Goal: Information Seeking & Learning: Find specific fact

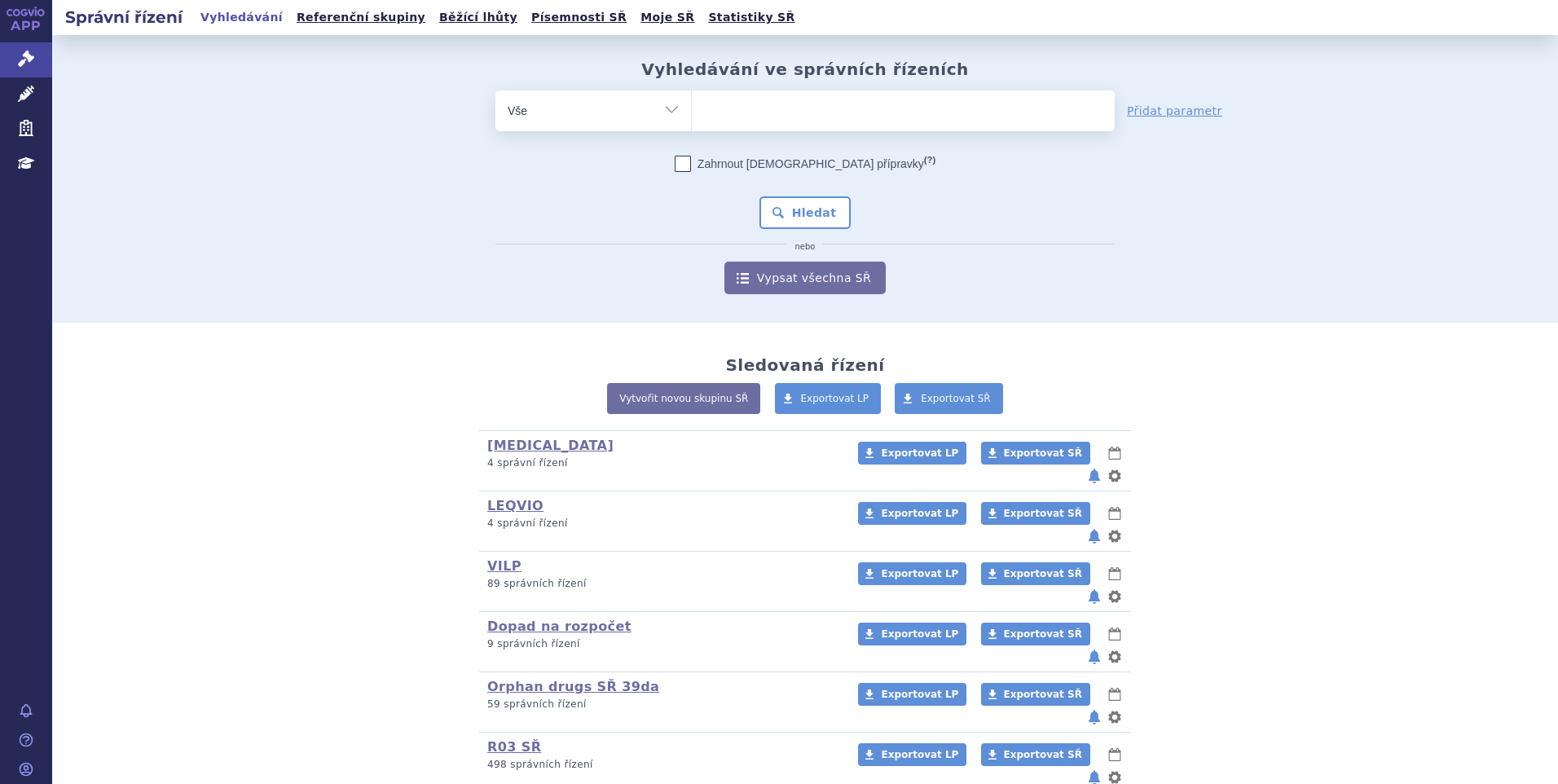
click at [719, 111] on ul at bounding box center [904, 107] width 423 height 34
click at [692, 111] on select at bounding box center [691, 110] width 1 height 40
paste input "SUKLS82260/2025"
type input "SUKLS82260/2025"
select select "SUKLS82260/2025"
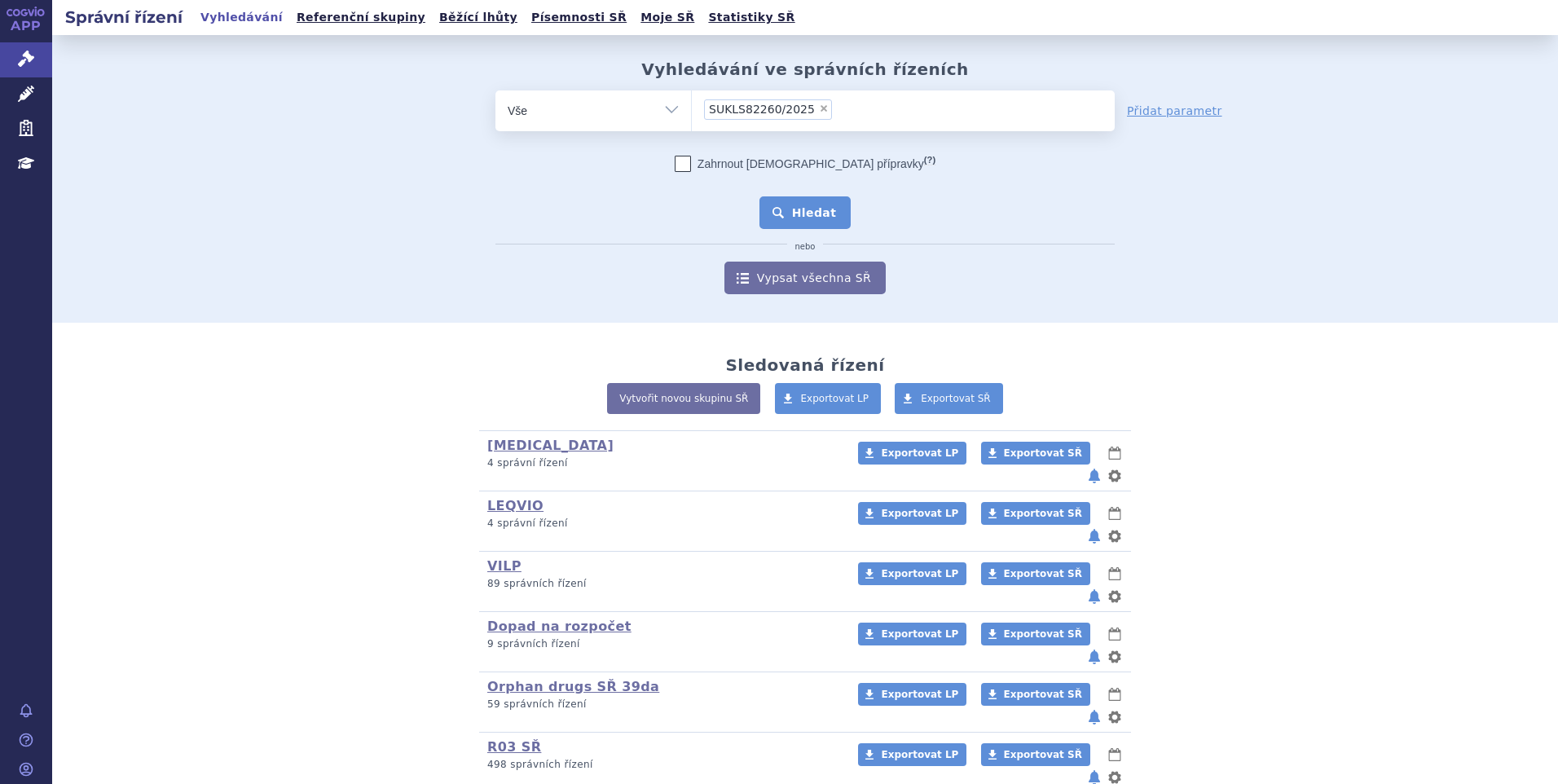
click at [798, 212] on button "Hledat" at bounding box center [805, 212] width 92 height 32
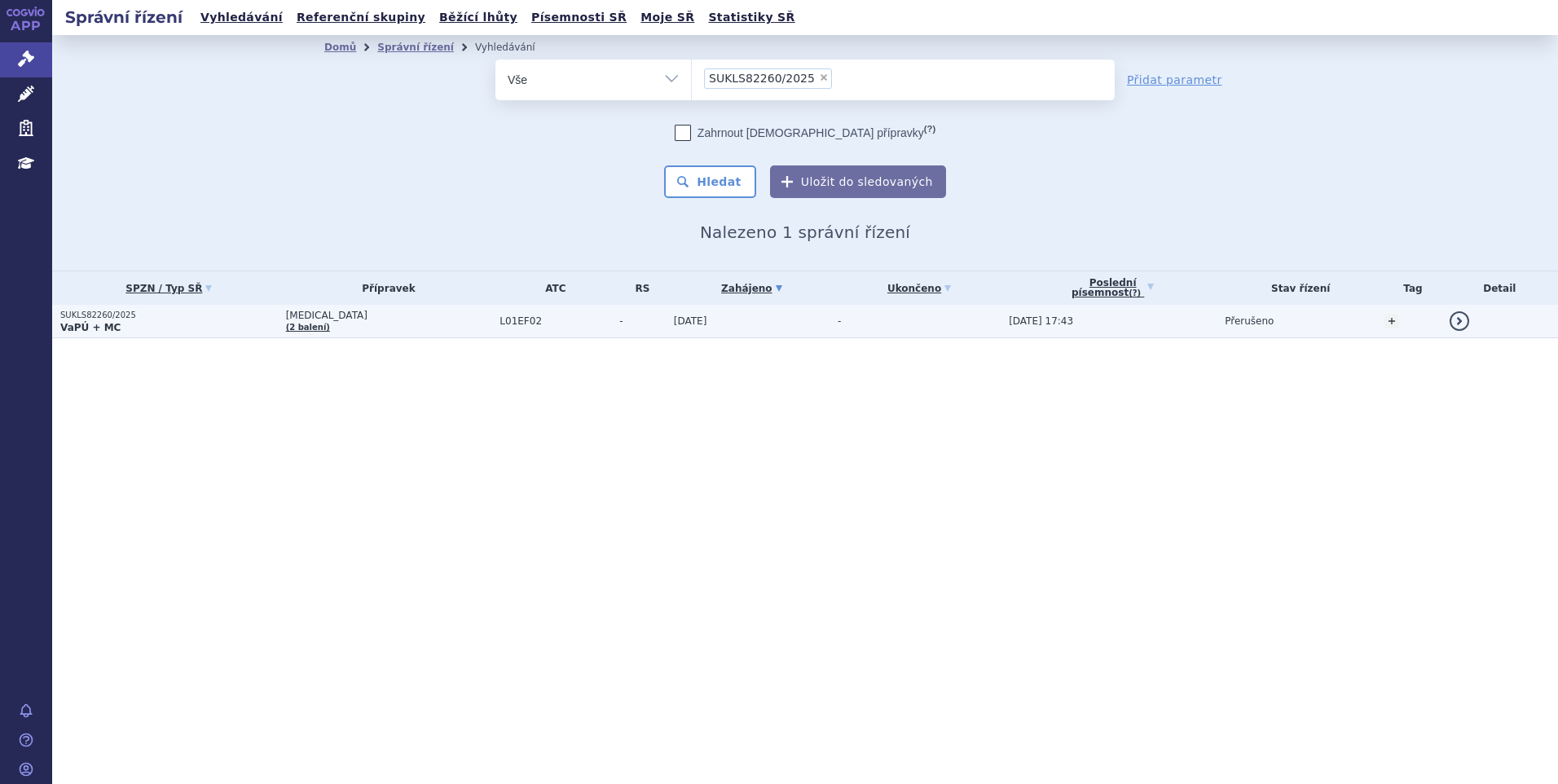
click at [256, 324] on p "VaPÚ + MC" at bounding box center [169, 327] width 218 height 13
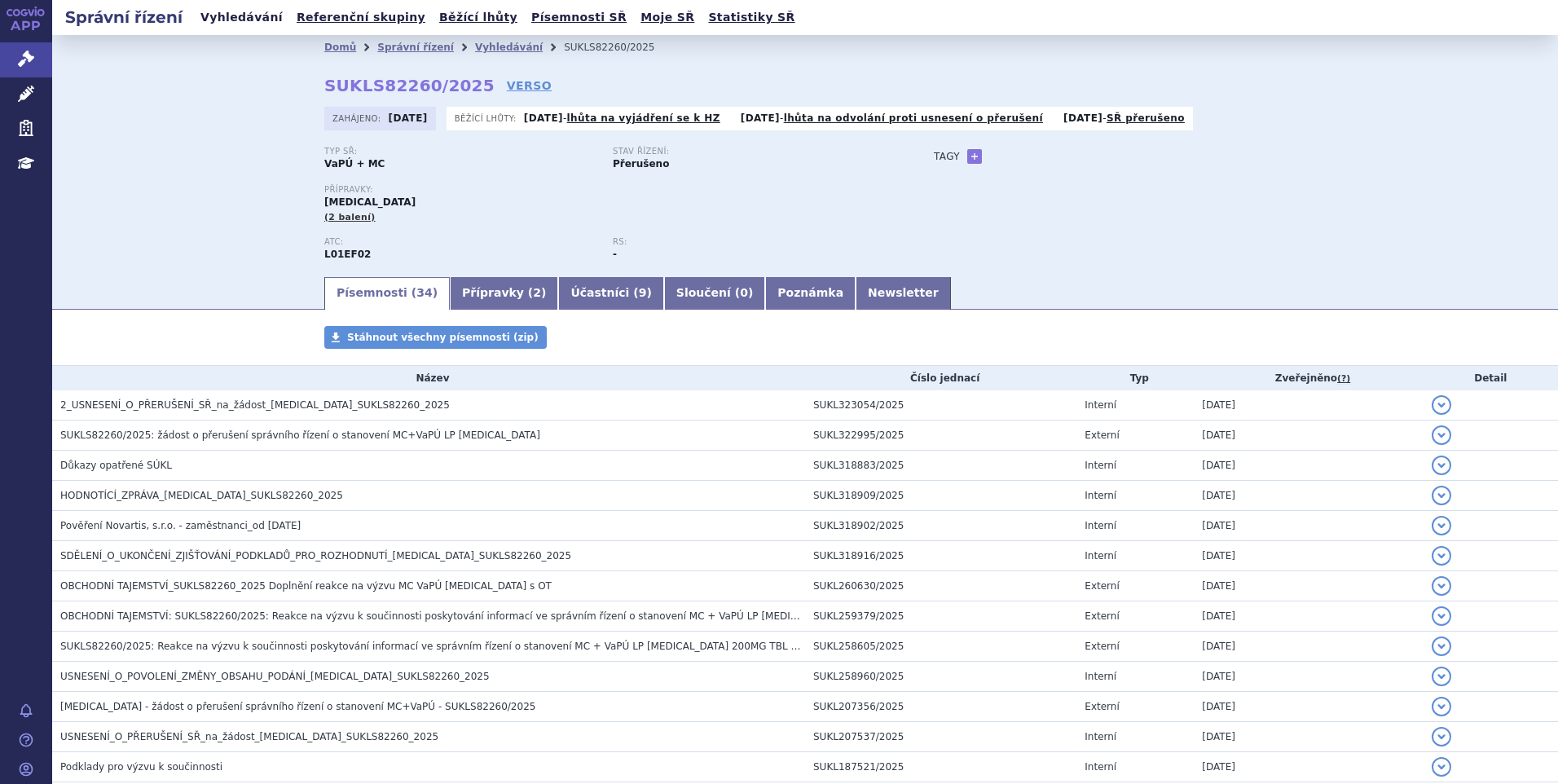
click at [237, 19] on link "Vyhledávání" at bounding box center [242, 17] width 92 height 22
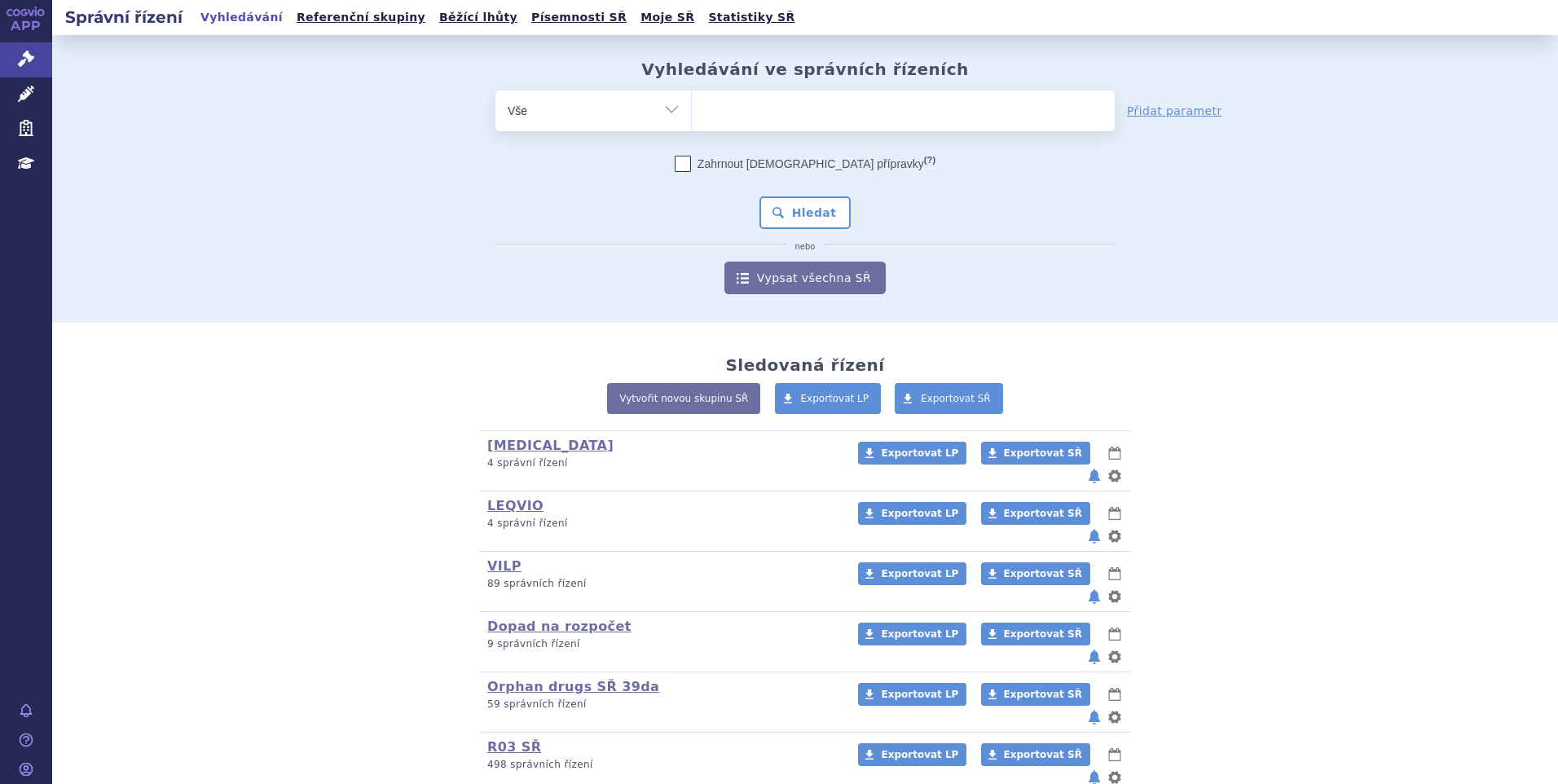
click at [766, 119] on ul at bounding box center [904, 107] width 423 height 34
click at [692, 119] on select at bounding box center [691, 110] width 1 height 40
paste input "SUKLS173174/2023"
type input "SUKLS173174/2023"
select select "SUKLS173174/2023"
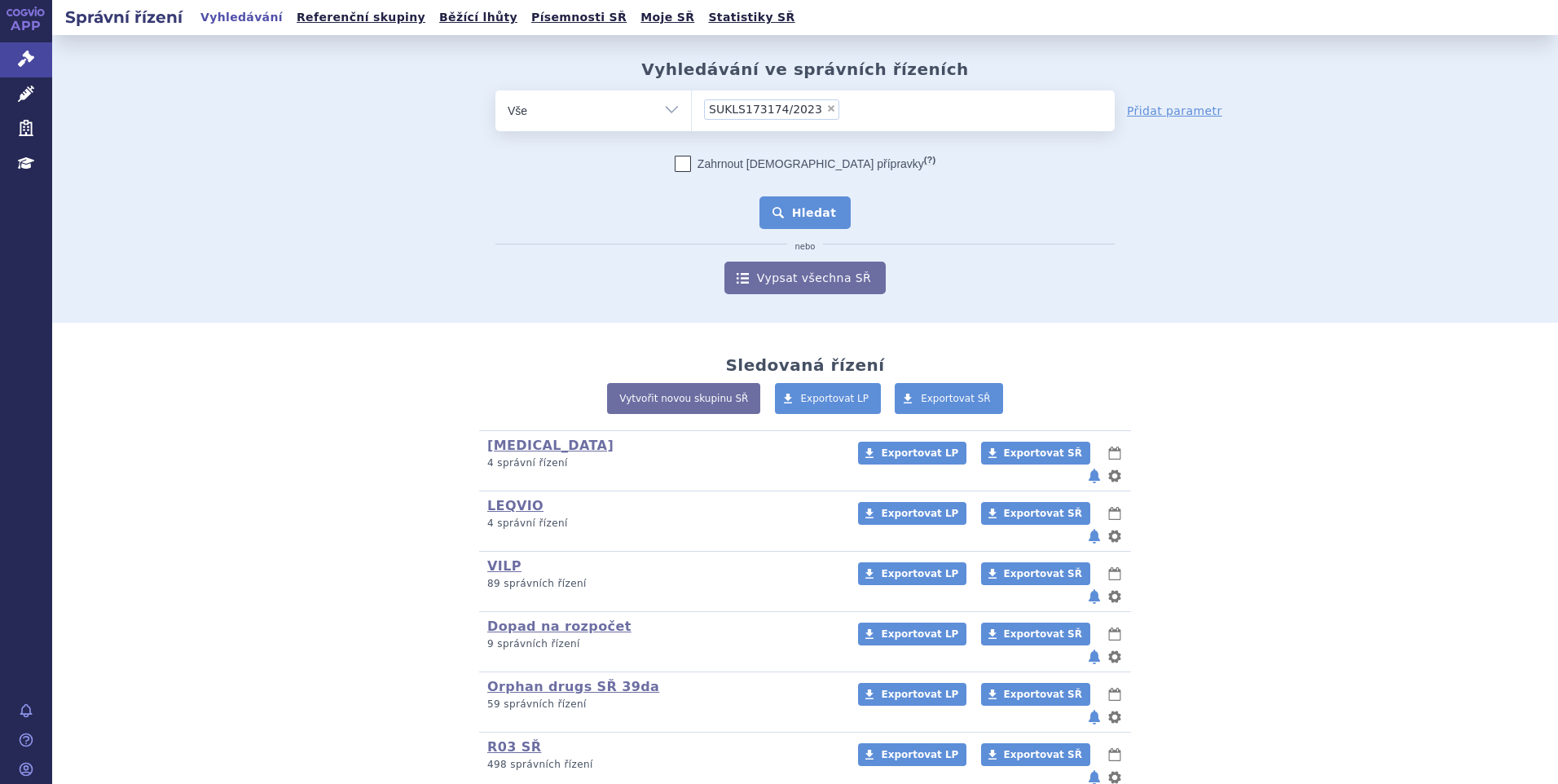
click at [785, 201] on button "Hledat" at bounding box center [805, 212] width 92 height 32
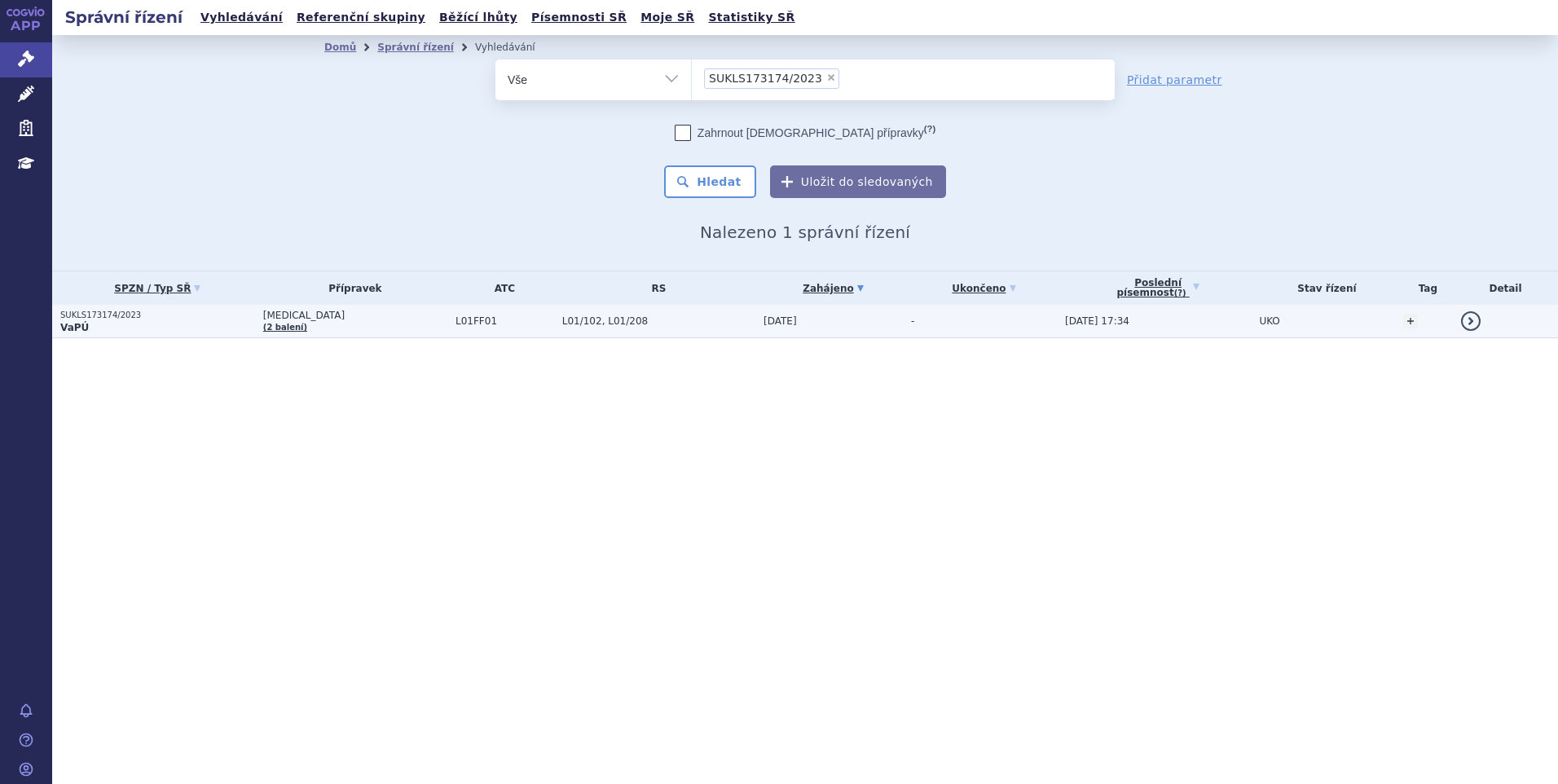
click at [181, 319] on p "SUKLS173174/2023" at bounding box center [158, 315] width 195 height 11
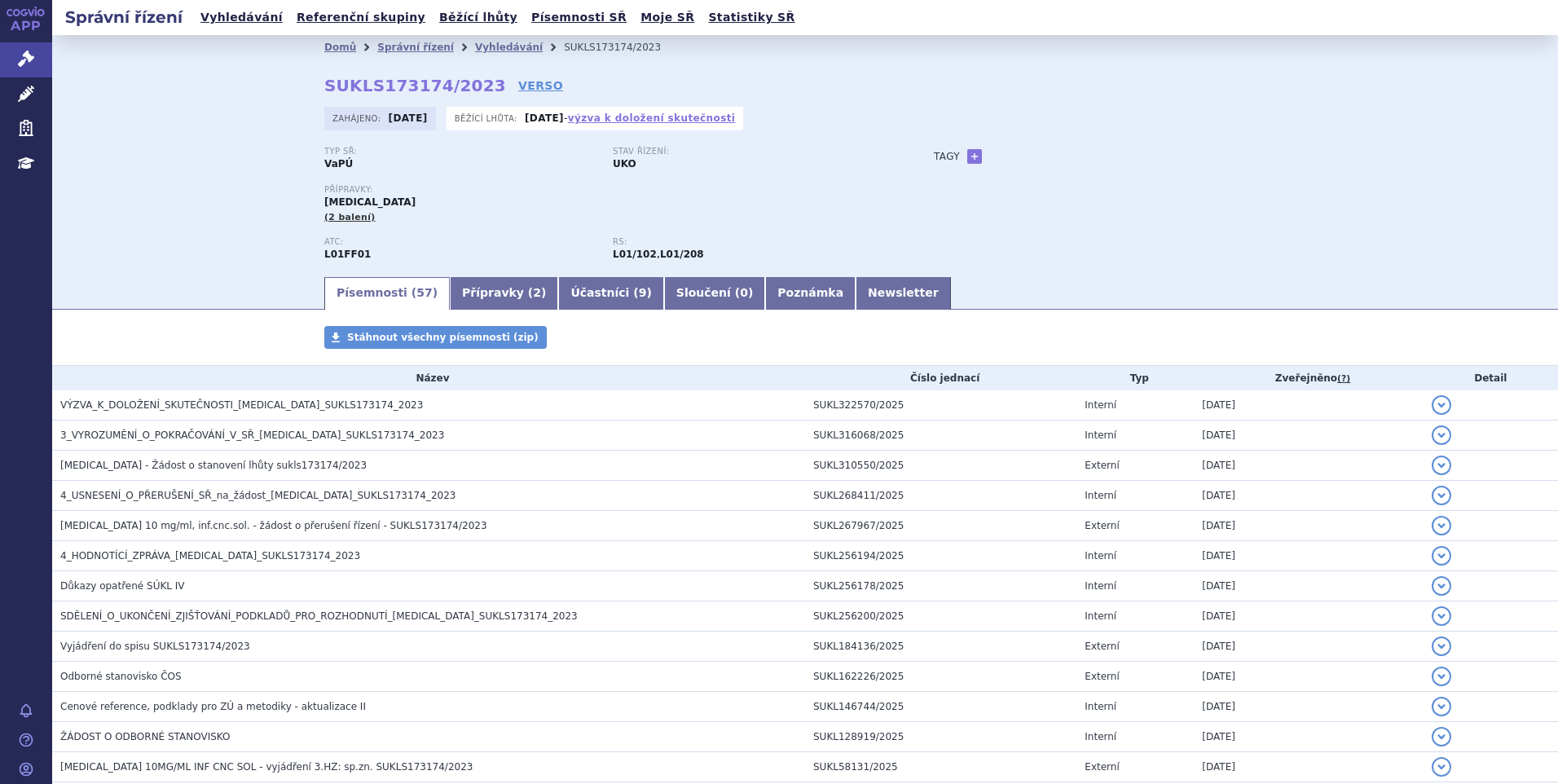
click at [641, 117] on link "výzva k doložení skutečnosti" at bounding box center [652, 118] width 168 height 11
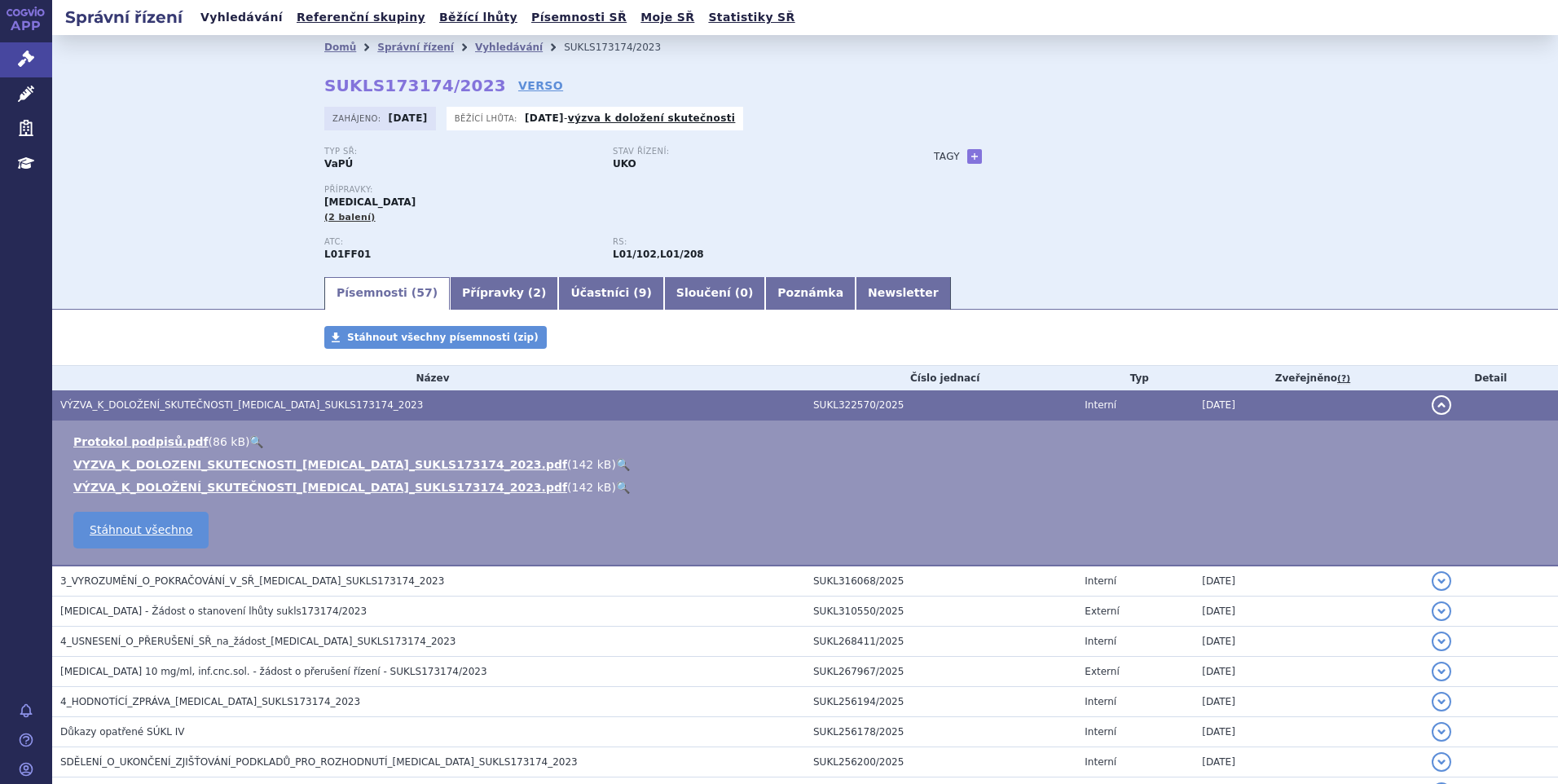
click at [259, 17] on link "Vyhledávání" at bounding box center [242, 17] width 92 height 22
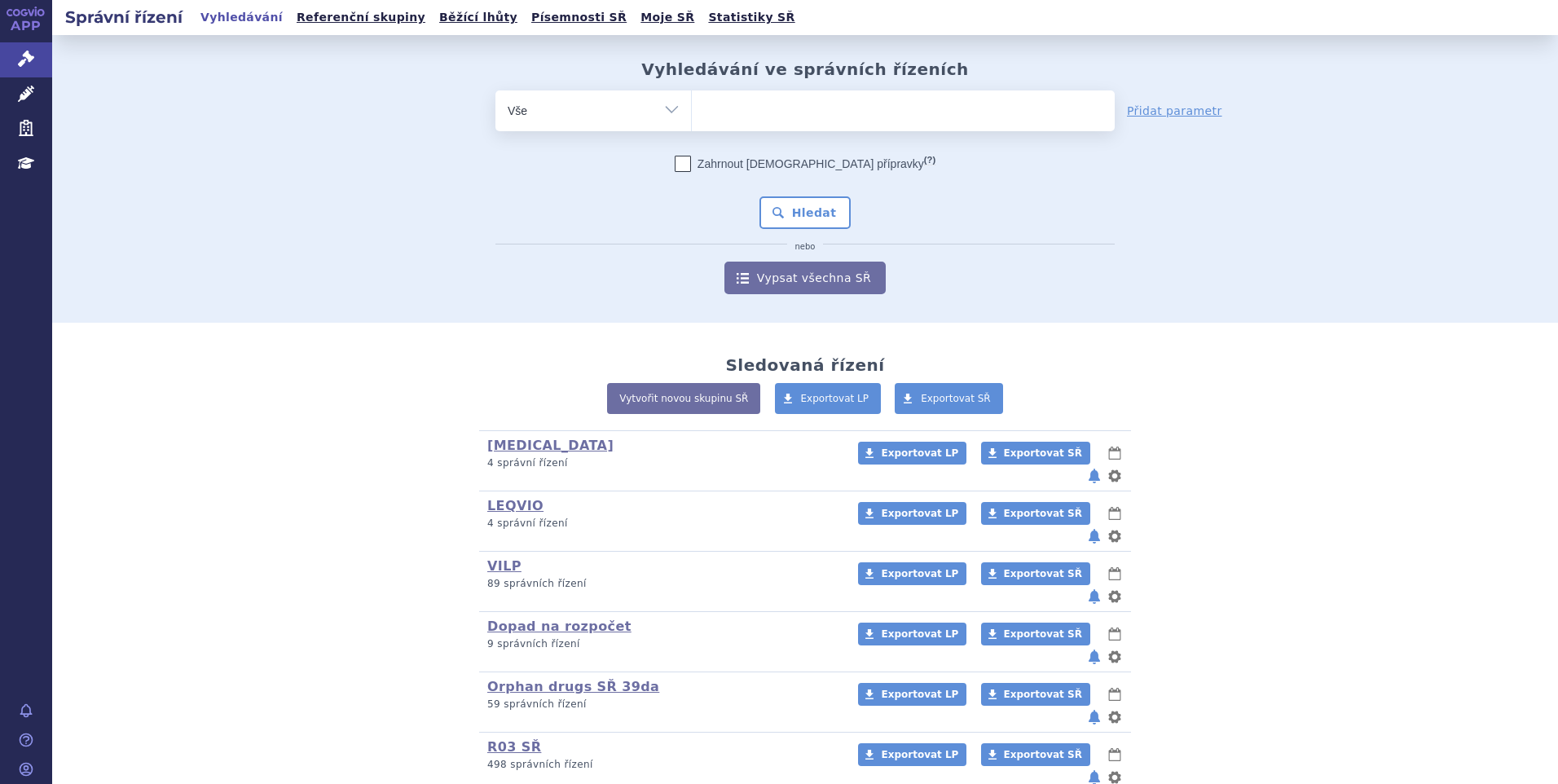
click at [729, 112] on ul at bounding box center [904, 107] width 423 height 34
click at [692, 112] on select at bounding box center [691, 110] width 1 height 40
paste input "SUKLS272249/2024"
type input "SUKLS272249/2024"
select select "SUKLS272249/2024"
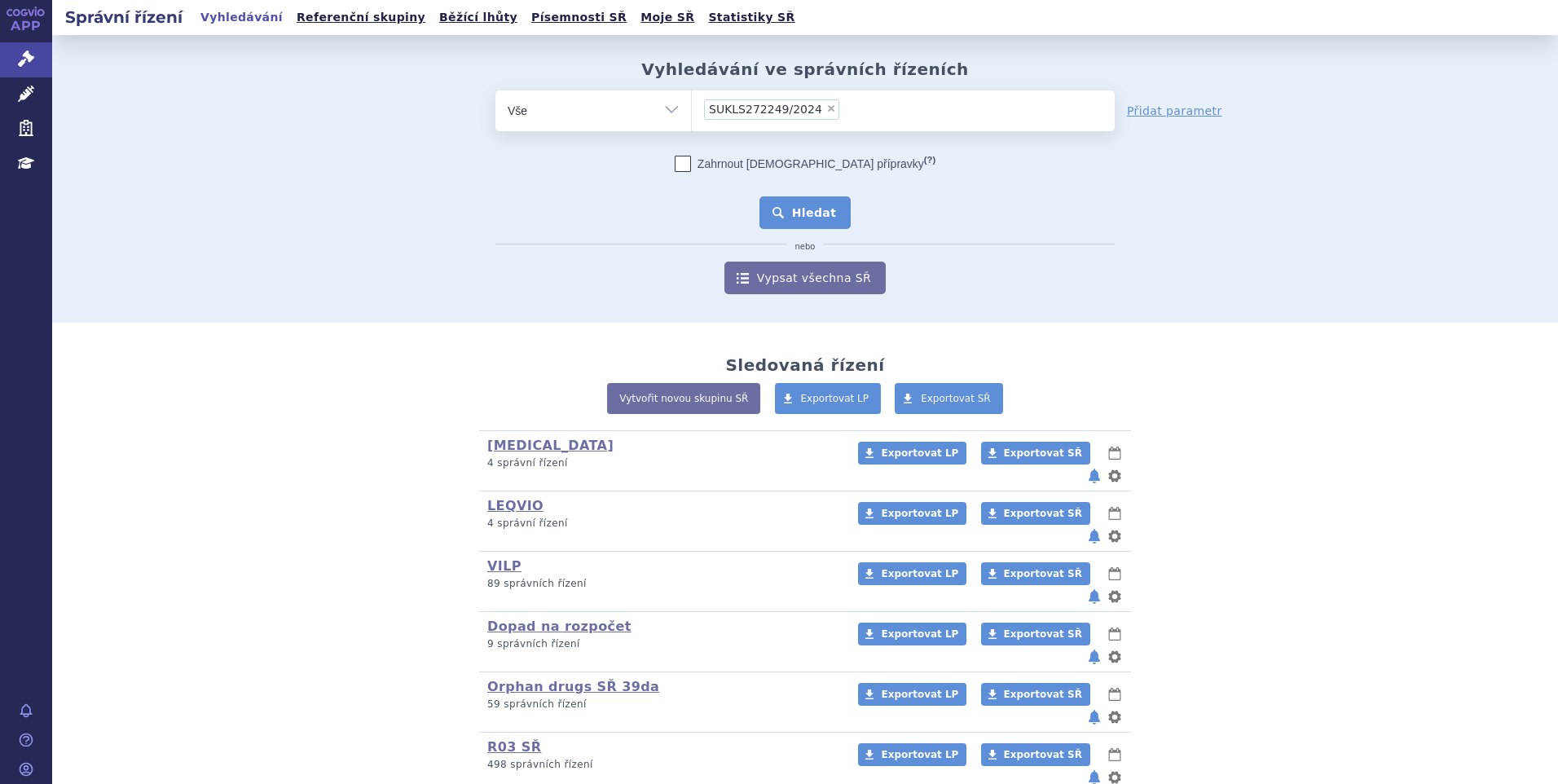
click at [793, 199] on button "Hledat" at bounding box center [805, 212] width 92 height 32
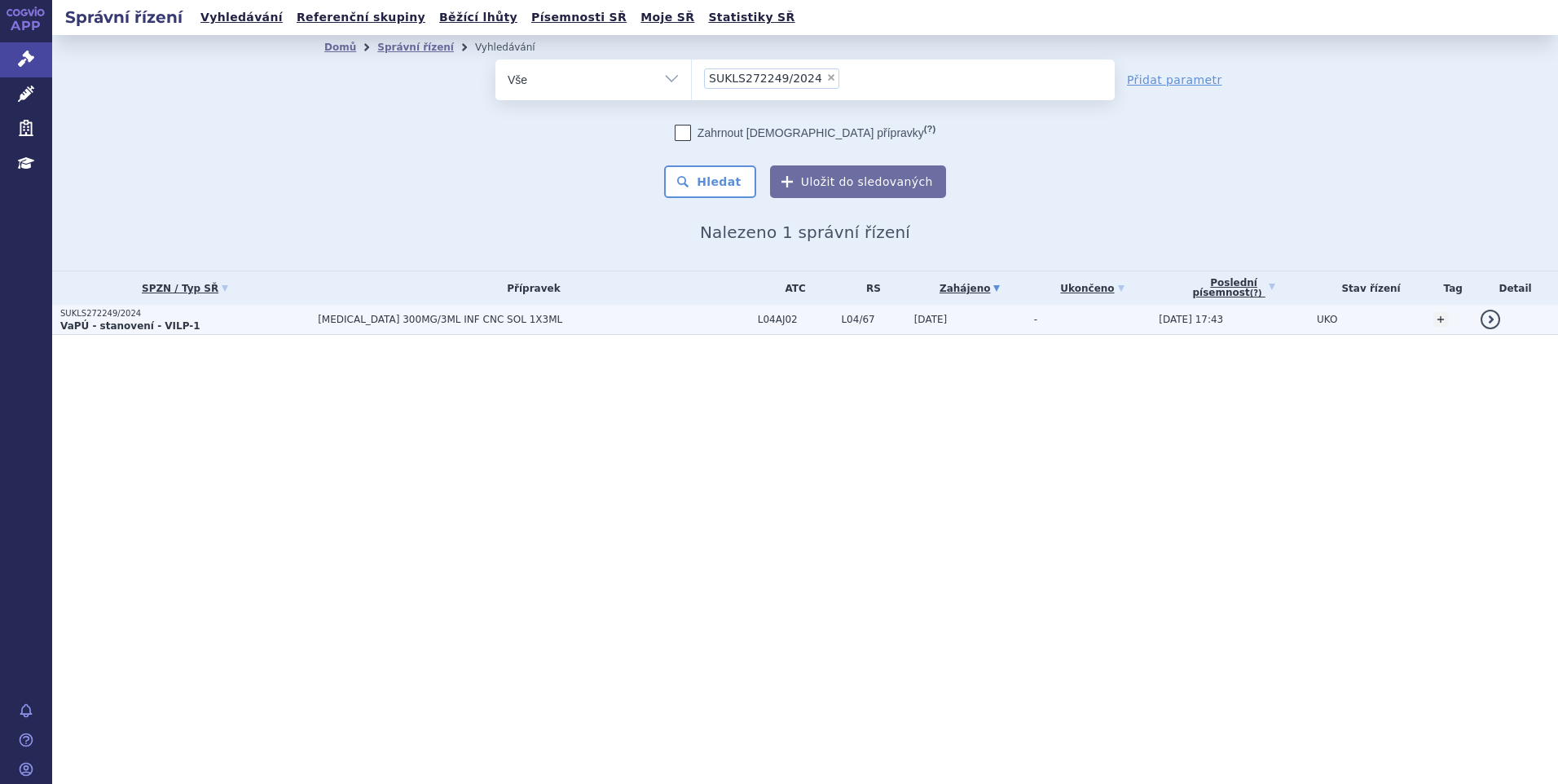
click at [317, 326] on td "ULTOMIRIS 300MG/3ML INF CNC SOL 1X3ML" at bounding box center [529, 320] width 440 height 30
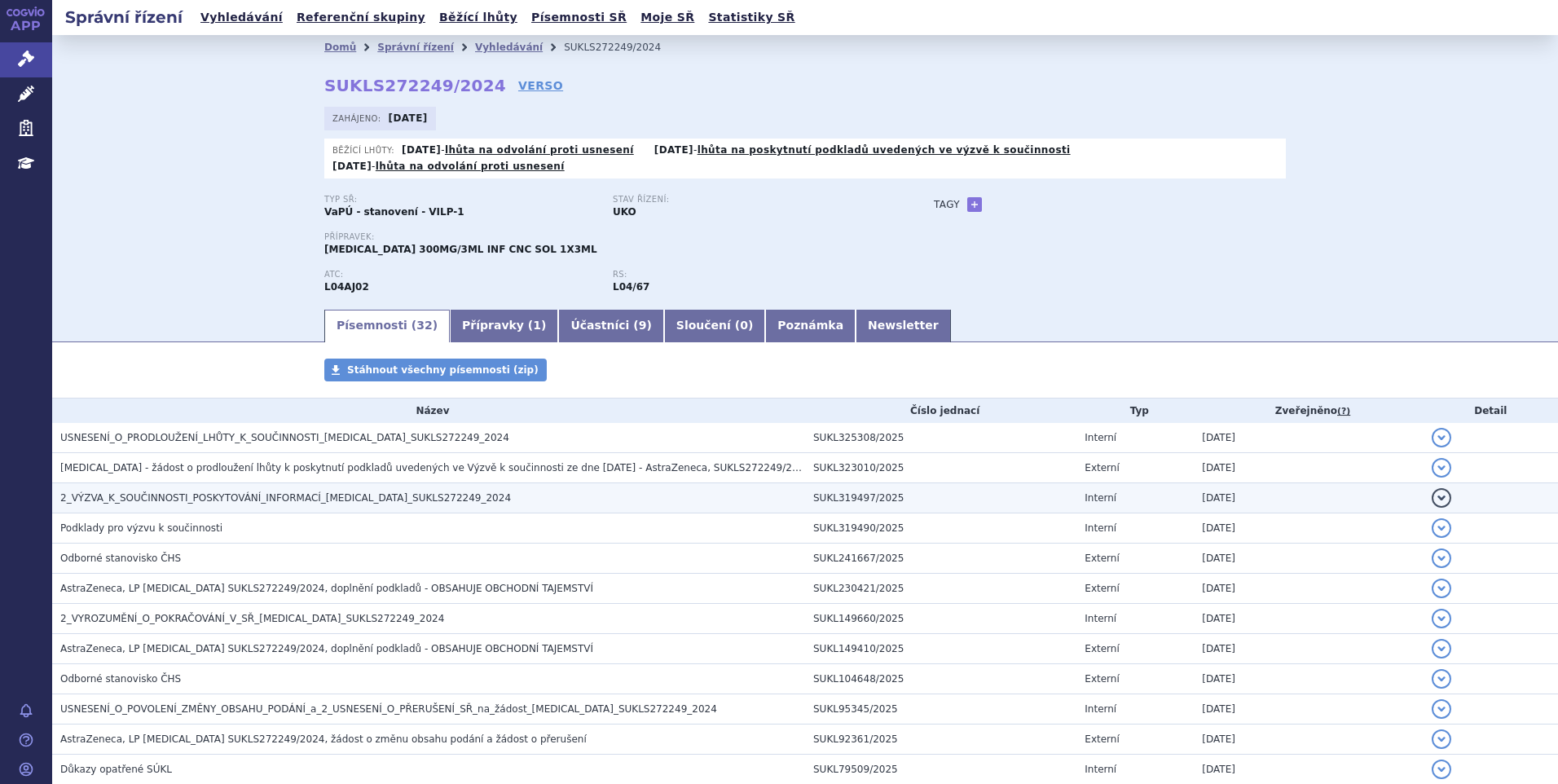
click at [278, 492] on span "2_VÝZVA_K_SOUČINNOSTI_POSKYTOVÁNÍ_INFORMACÍ_[MEDICAL_DATA]_SUKLS272249_2024" at bounding box center [286, 497] width 450 height 11
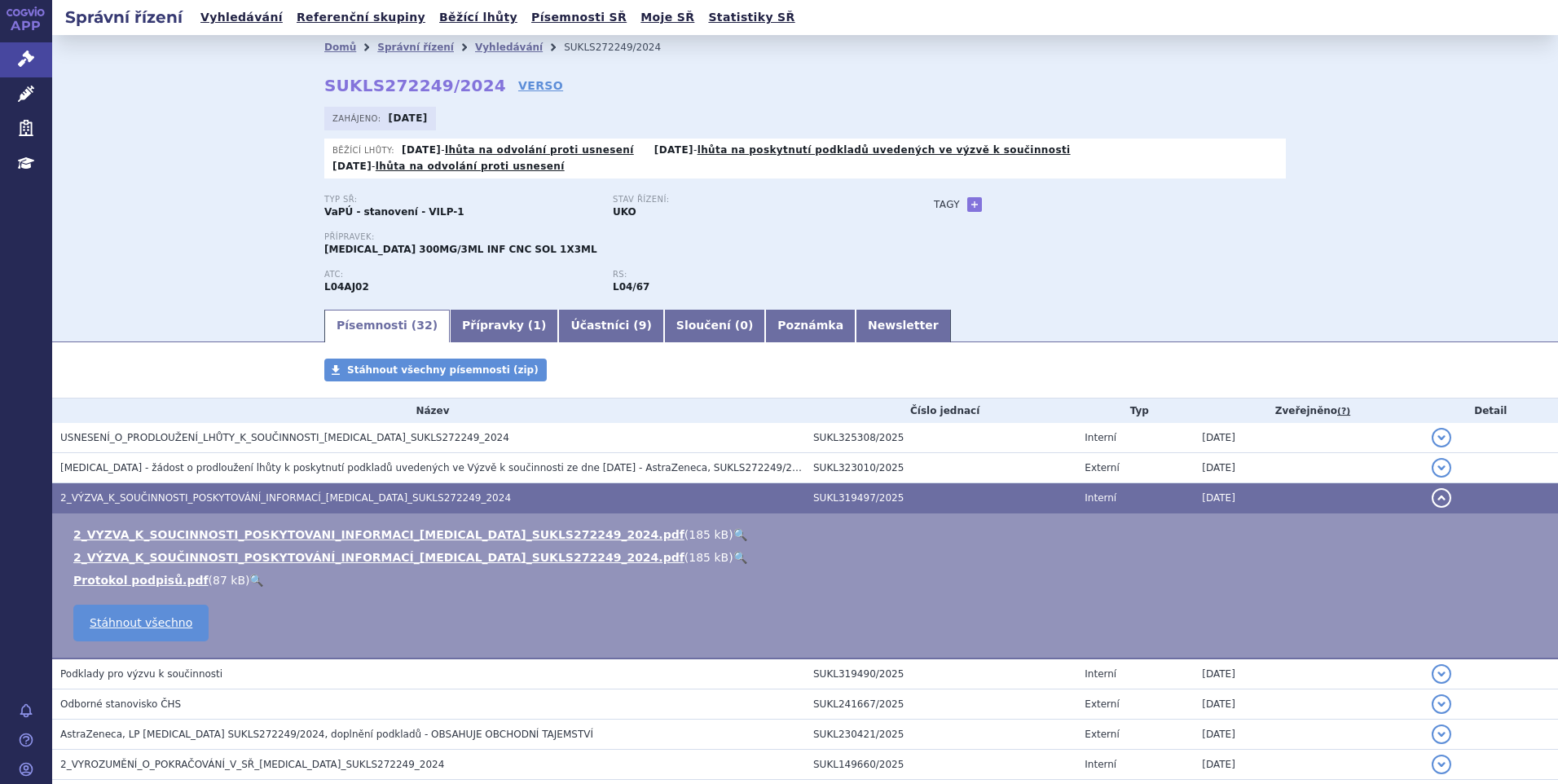
click at [734, 528] on link "🔍" at bounding box center [740, 534] width 14 height 13
click at [227, 22] on link "Vyhledávání" at bounding box center [242, 17] width 92 height 22
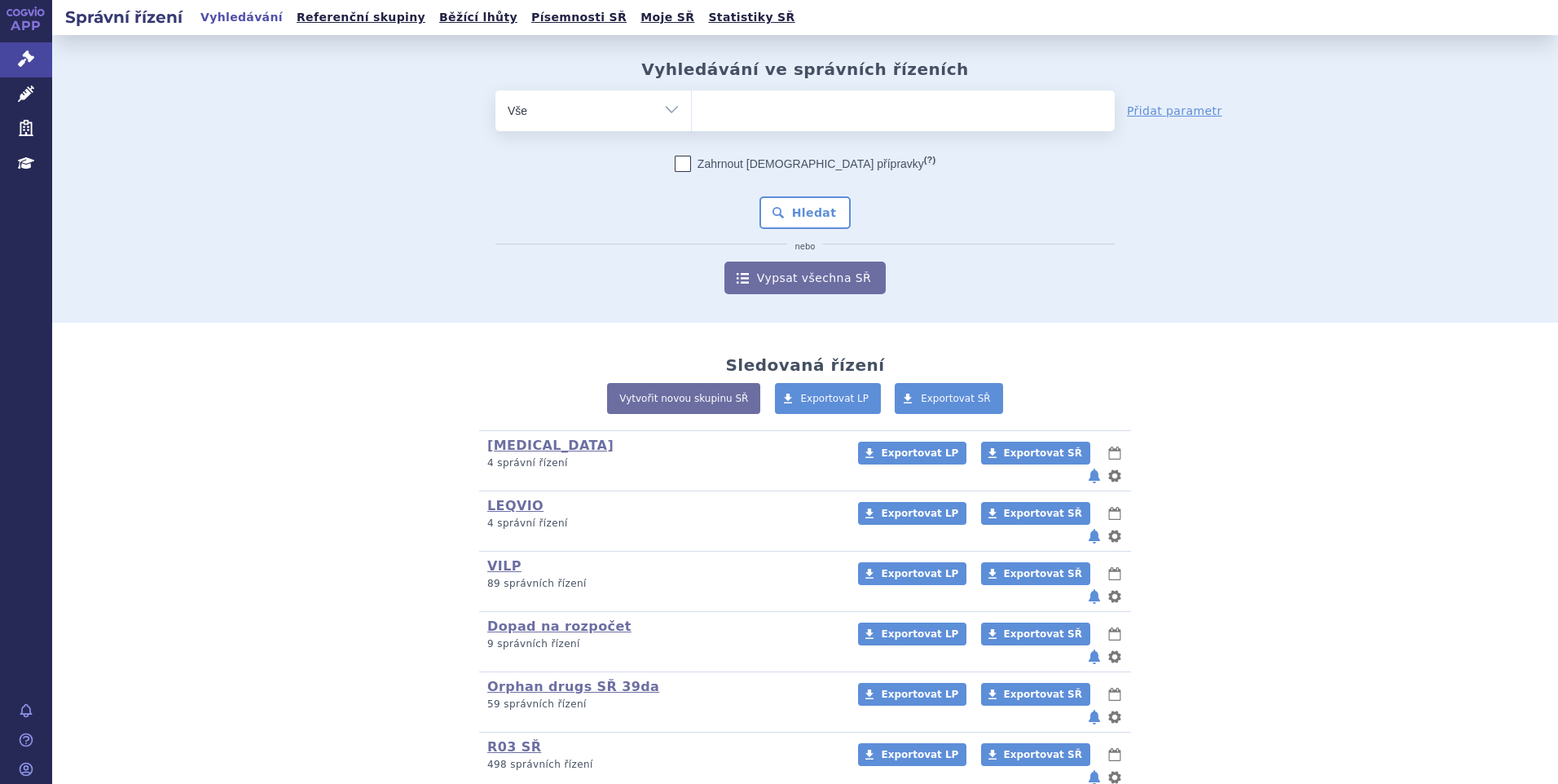
click at [741, 114] on ul at bounding box center [904, 107] width 423 height 34
click at [692, 114] on select at bounding box center [691, 110] width 1 height 40
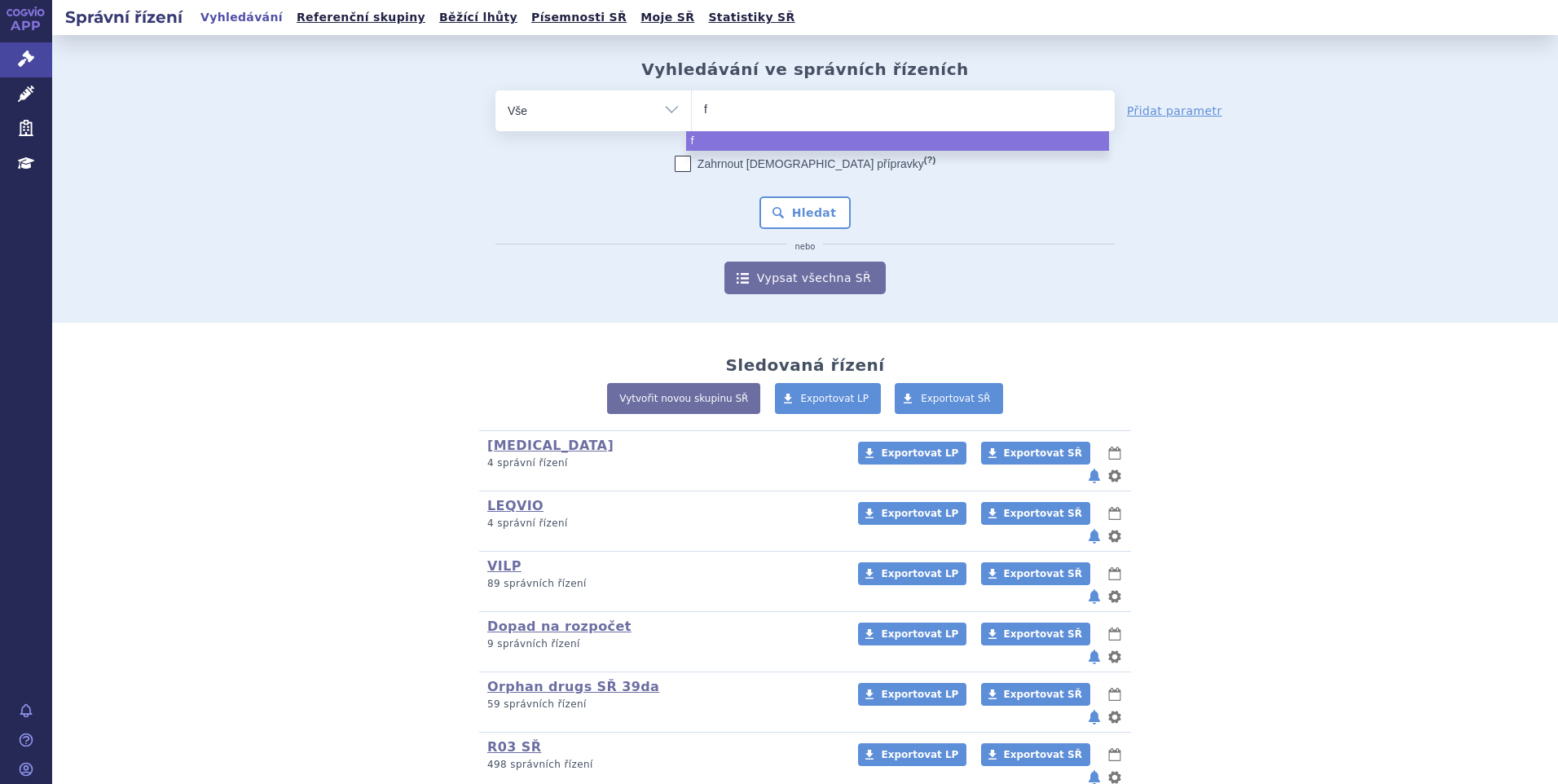
type input "fi"
type input "fil"
type input "fils"
type input "filsu"
type input "filsuve"
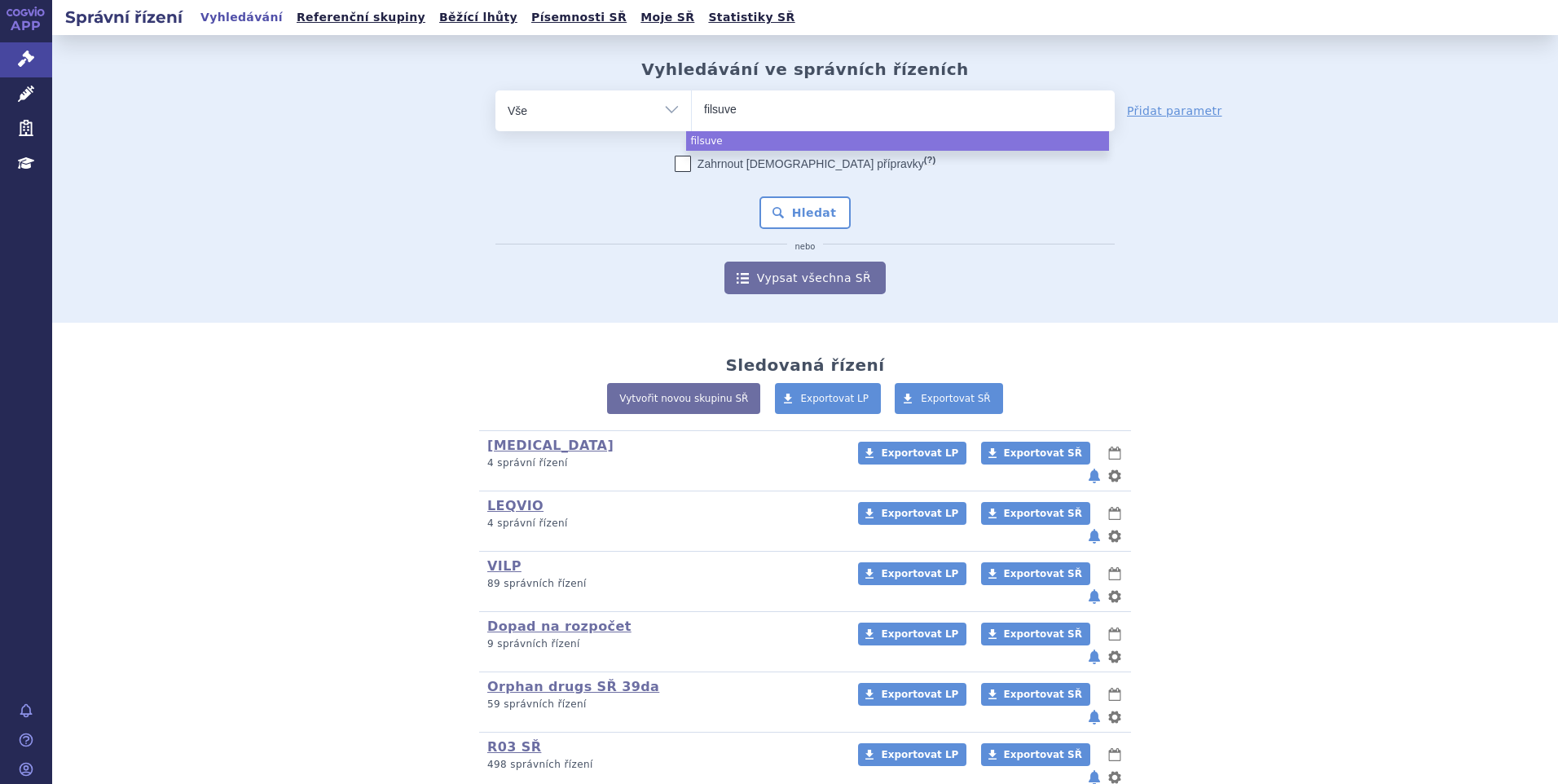
type input "filsuvez"
select select "filsuvez"
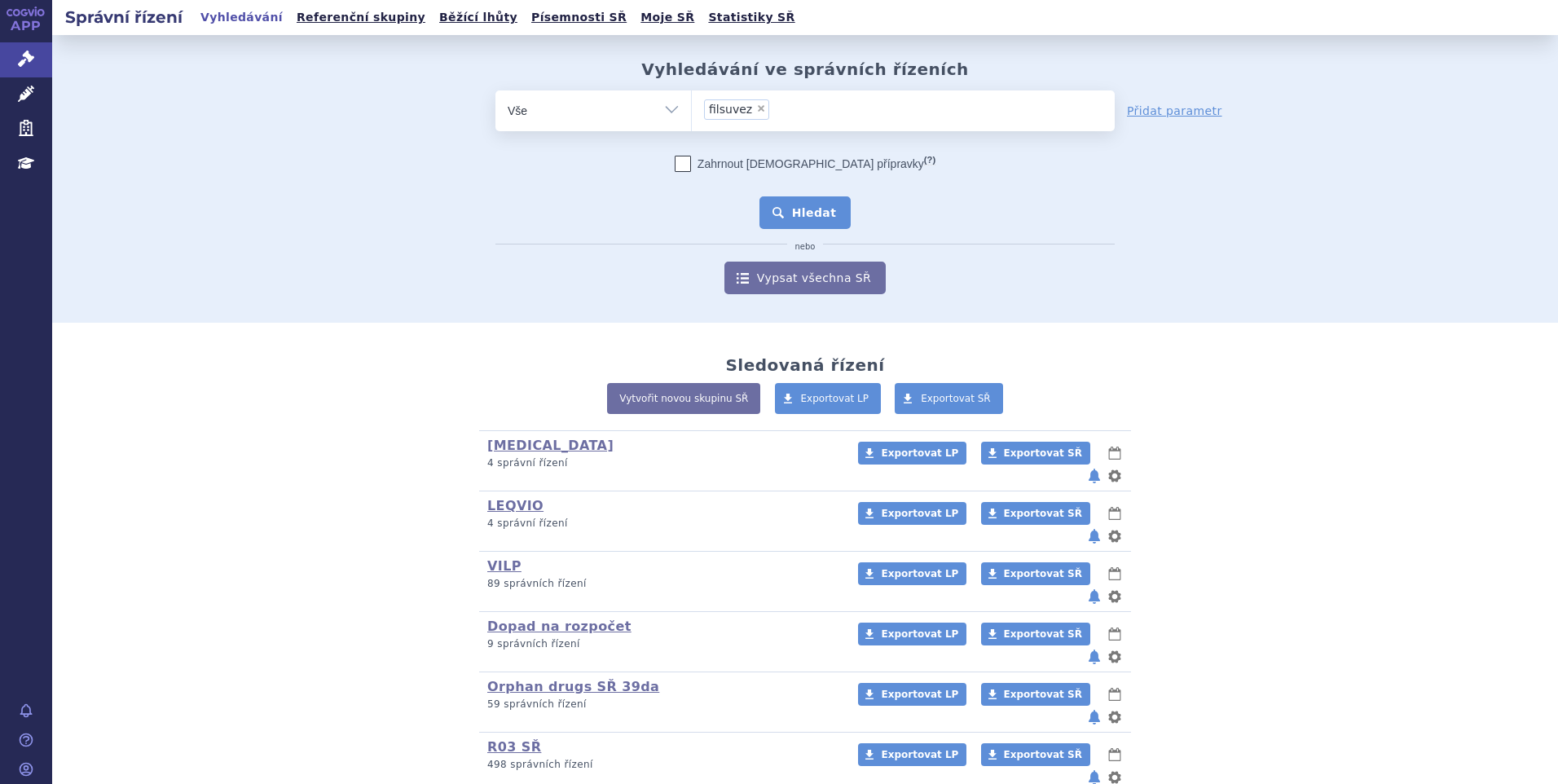
click at [804, 203] on button "Hledat" at bounding box center [805, 212] width 92 height 32
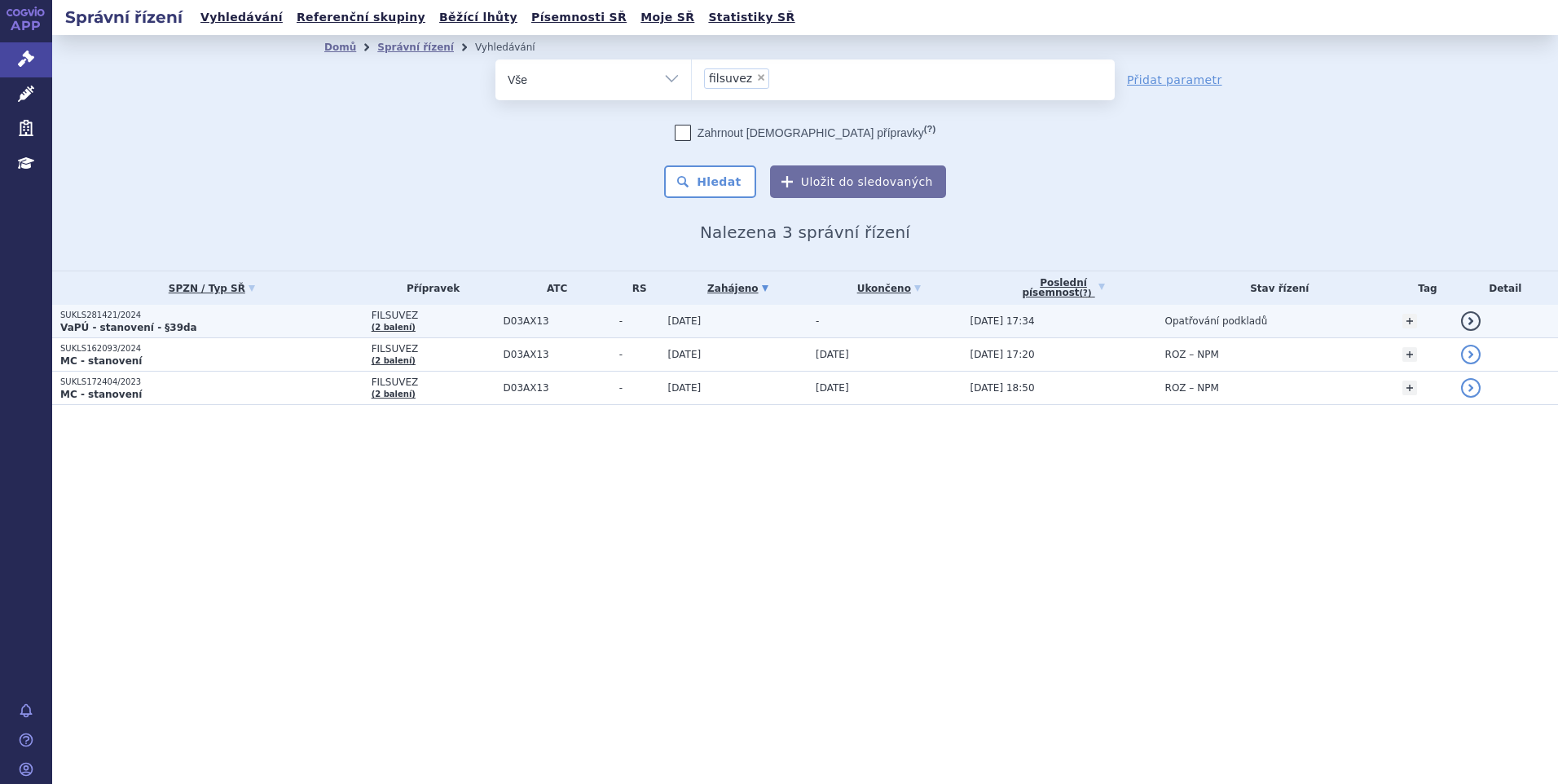
click at [210, 313] on p "SUKLS281421/2024" at bounding box center [212, 315] width 303 height 11
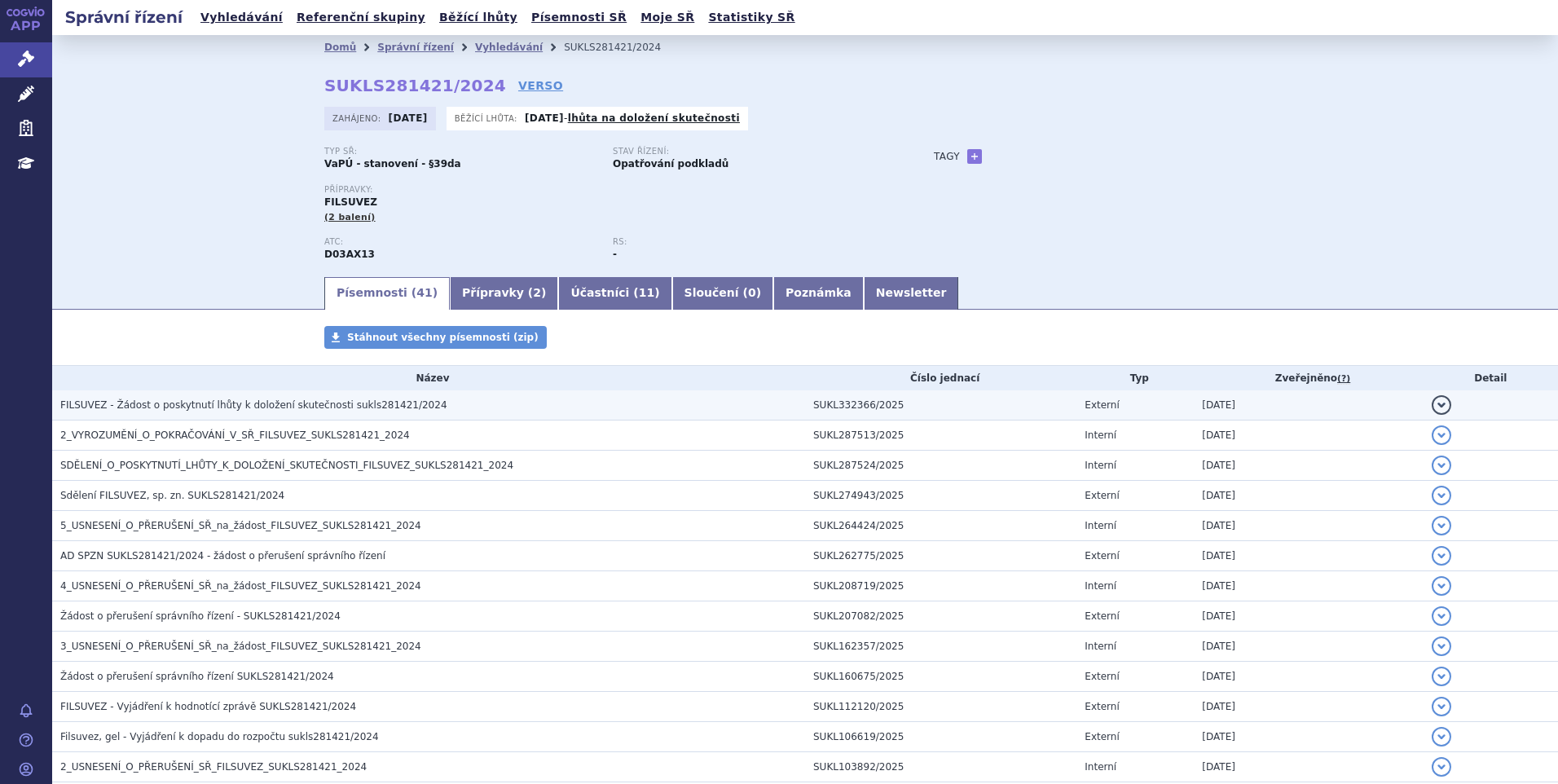
click at [176, 409] on span "FILSUVEZ - Žádost o poskytnutí lhůty k doložení skutečnosti sukls281421/2024" at bounding box center [254, 404] width 387 height 11
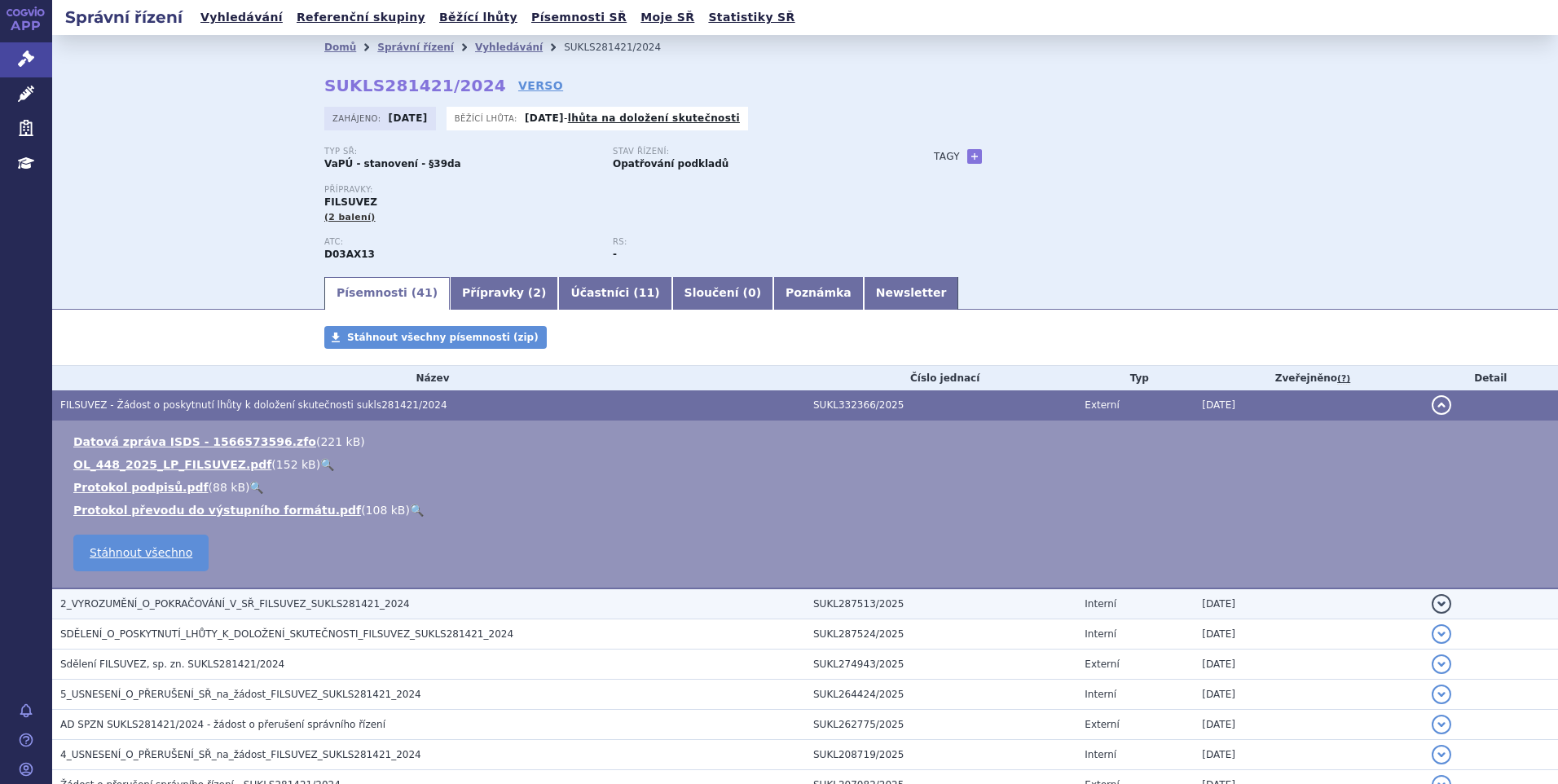
click at [313, 612] on h3 "2_VYROZUMĚNÍ_O_POKRAČOVÁNÍ_V_SŘ_FILSUVEZ_SUKLS281421_2024" at bounding box center [433, 604] width 745 height 17
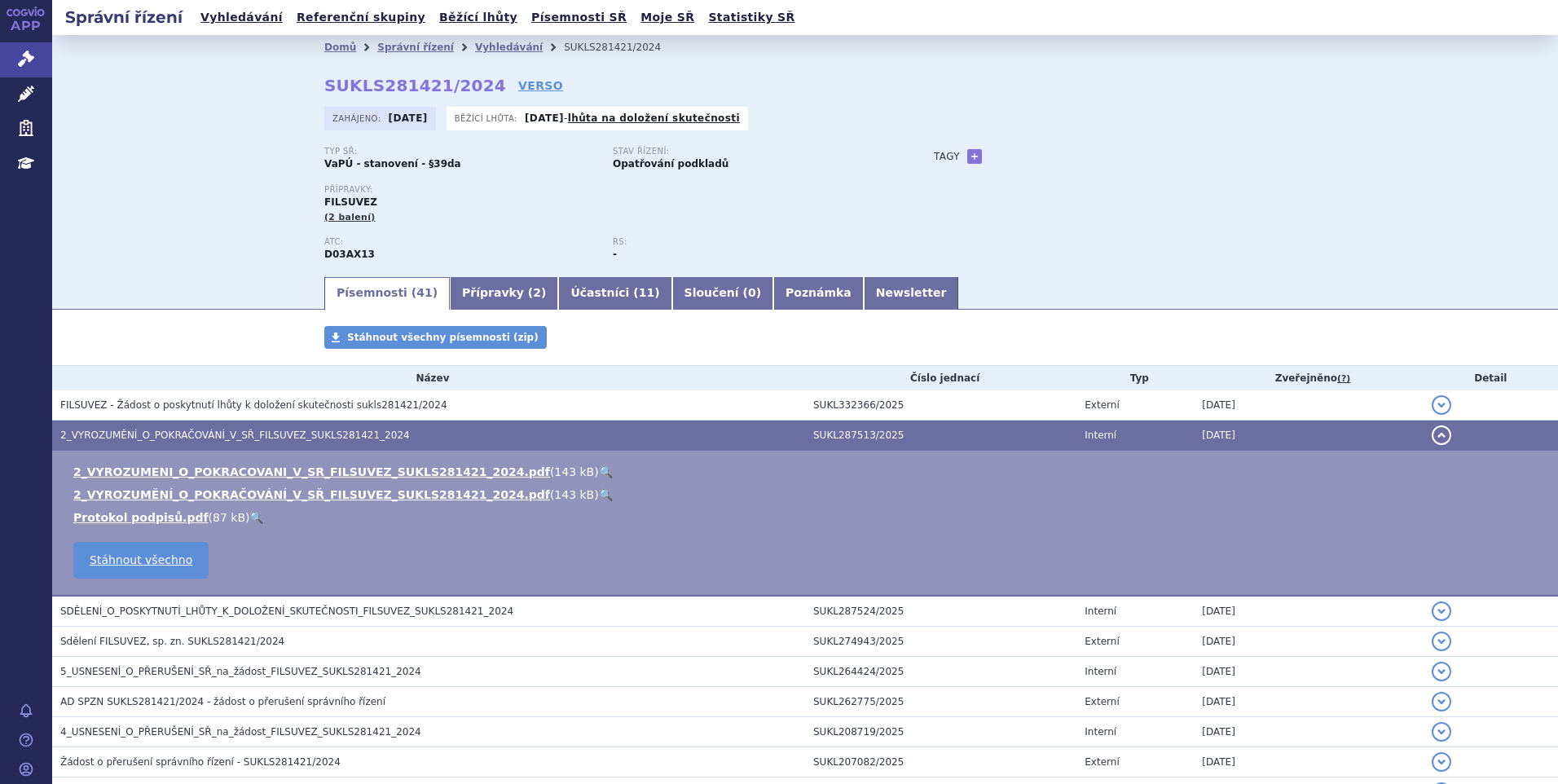
click at [599, 469] on link "🔍" at bounding box center [606, 472] width 14 height 13
